Goal: Task Accomplishment & Management: Manage account settings

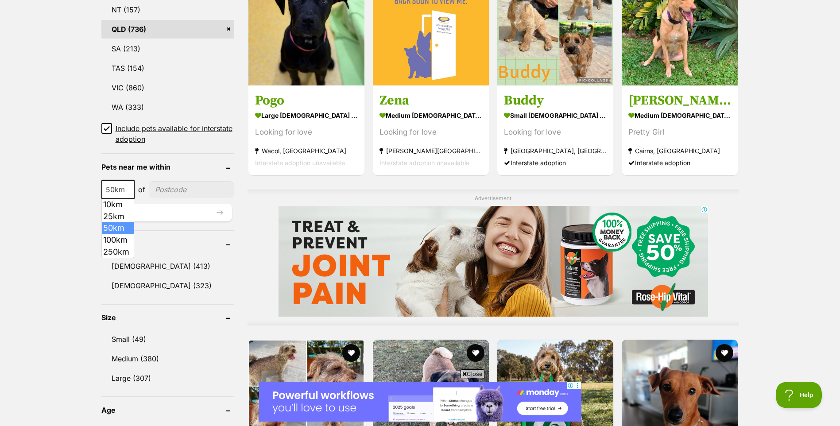
click at [124, 191] on span "50km" at bounding box center [117, 189] width 31 height 12
select select "100"
click at [166, 189] on input"] "postcode" at bounding box center [193, 189] width 82 height 17
type input"] "4207"
click at [221, 212] on button "Update" at bounding box center [166, 213] width 131 height 18
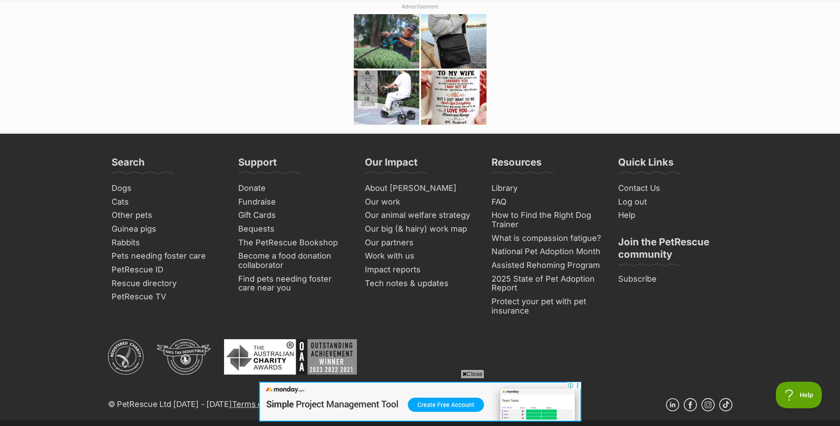
click at [467, 375] on span "Close" at bounding box center [473, 373] width 24 height 9
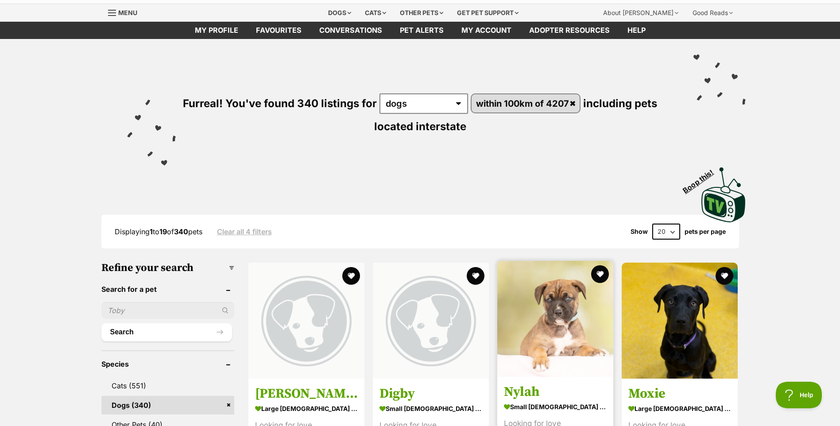
scroll to position [1, 0]
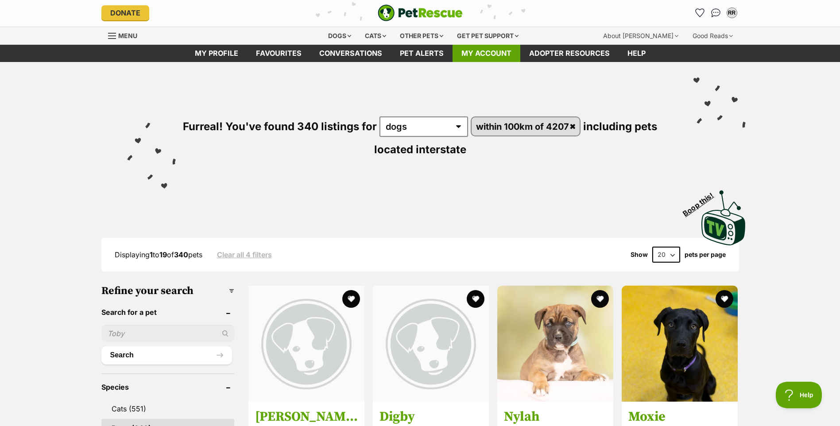
click at [469, 51] on link "My account" at bounding box center [487, 53] width 68 height 17
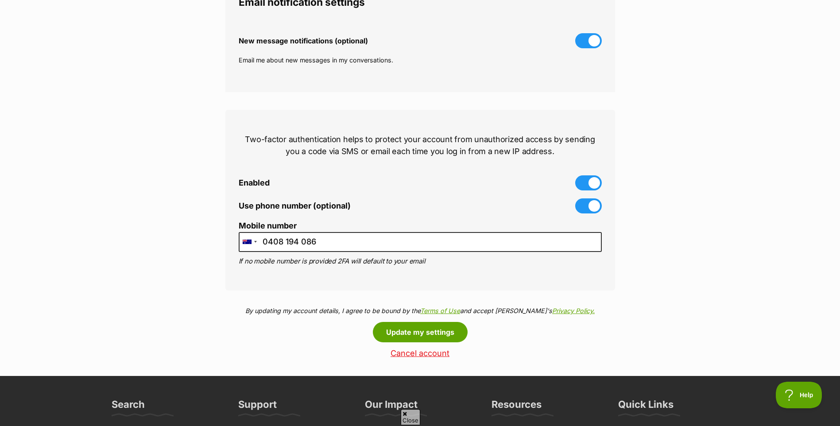
scroll to position [310, 0]
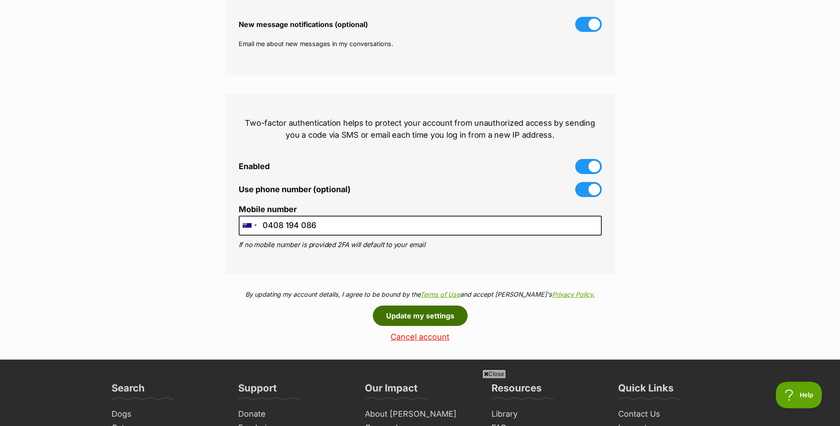
click at [425, 312] on button "Update my settings" at bounding box center [420, 316] width 95 height 20
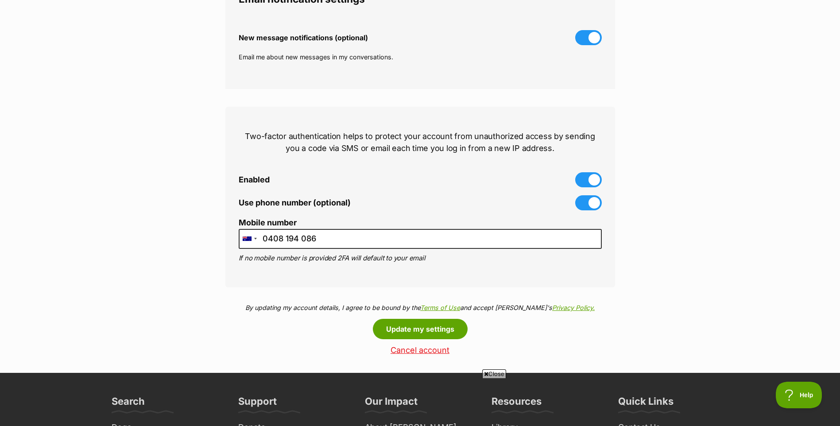
scroll to position [310, 0]
